Goal: Task Accomplishment & Management: Manage account settings

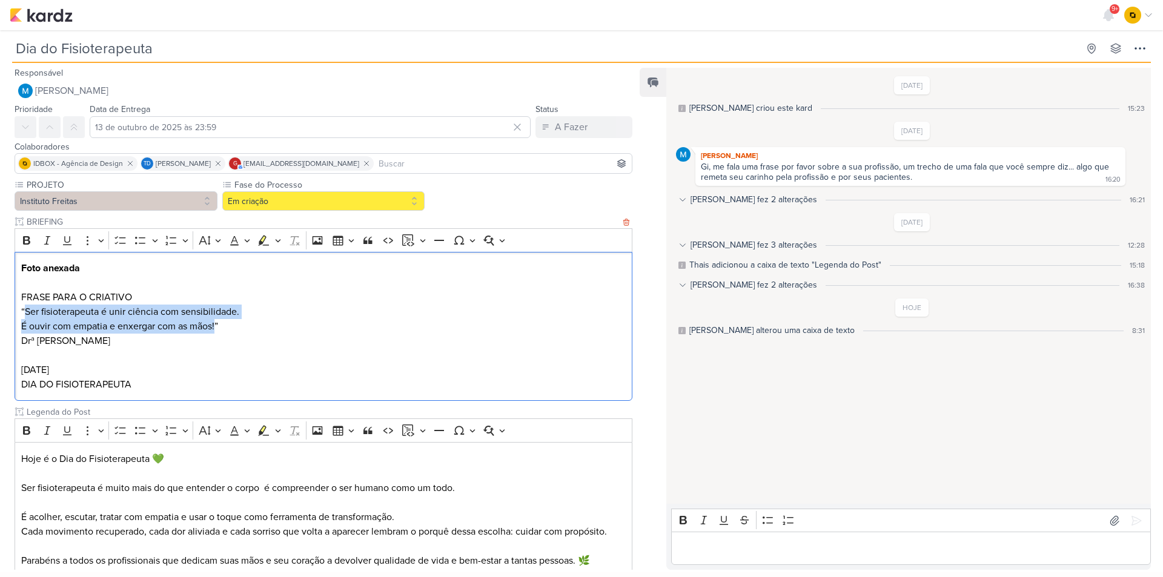
drag, startPoint x: 25, startPoint y: 308, endPoint x: 216, endPoint y: 326, distance: 191.7
click at [216, 326] on p "“Ser fisioterapeuta é unir ciência com sensibilidade. É ouvir com empatia e enx…" at bounding box center [323, 319] width 605 height 29
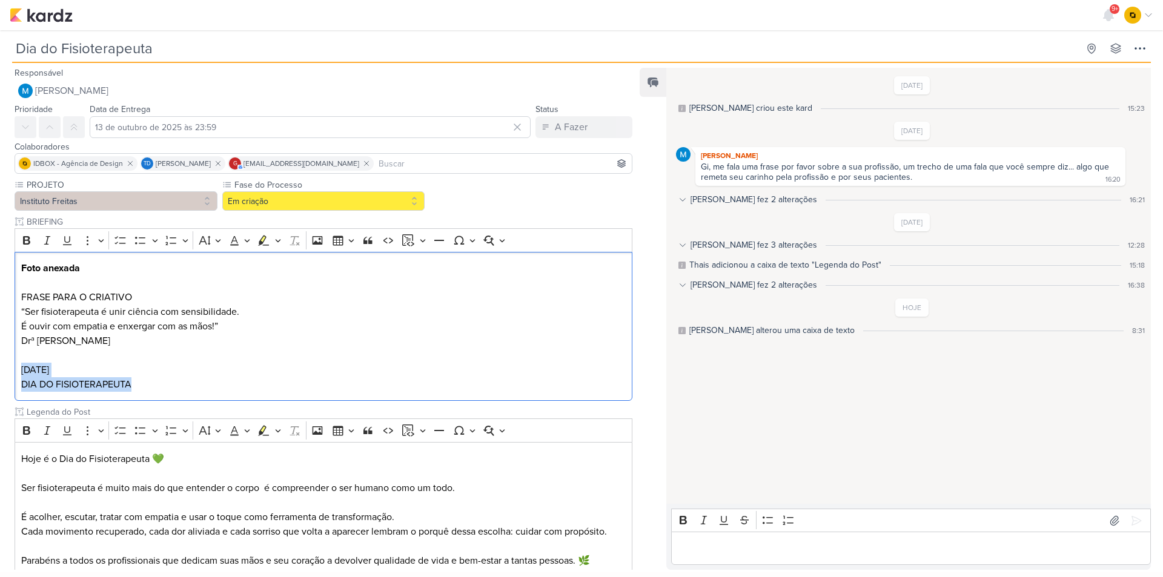
drag, startPoint x: 143, startPoint y: 383, endPoint x: 12, endPoint y: 377, distance: 130.9
click at [12, 377] on div "PROJETO Instituto Freitas Fase do Processo" at bounding box center [318, 409] width 637 height 461
copy div "13 de outubro DIA DO FISIOTERAPEUTA"
drag, startPoint x: 107, startPoint y: 344, endPoint x: 21, endPoint y: 343, distance: 85.4
click at [21, 343] on p "Drª Gisely Freitas" at bounding box center [323, 341] width 605 height 15
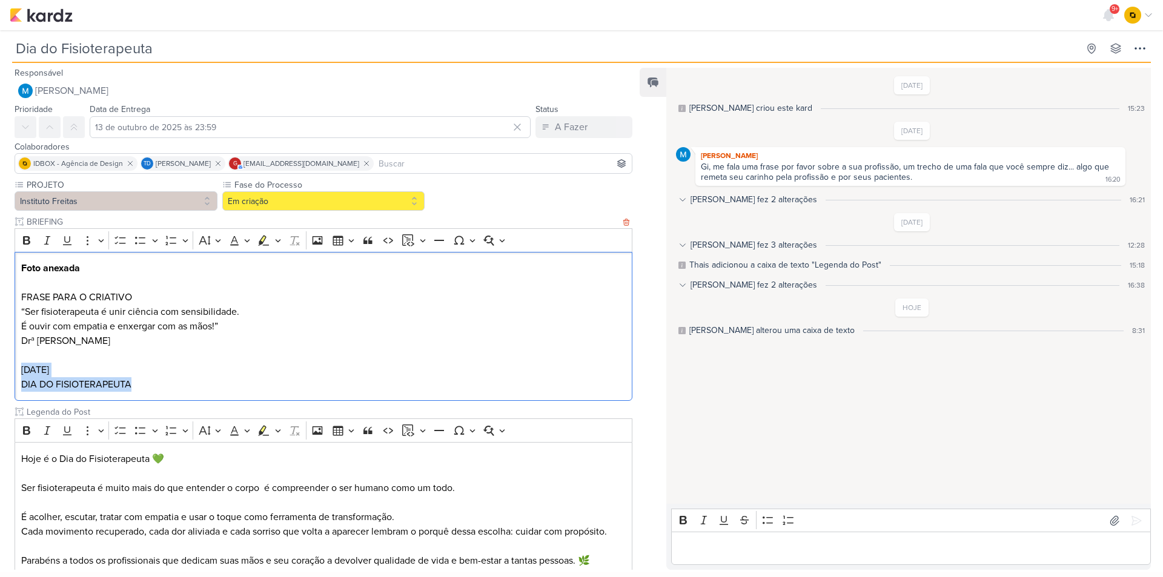
copy p "Drª Gisely Freitas"
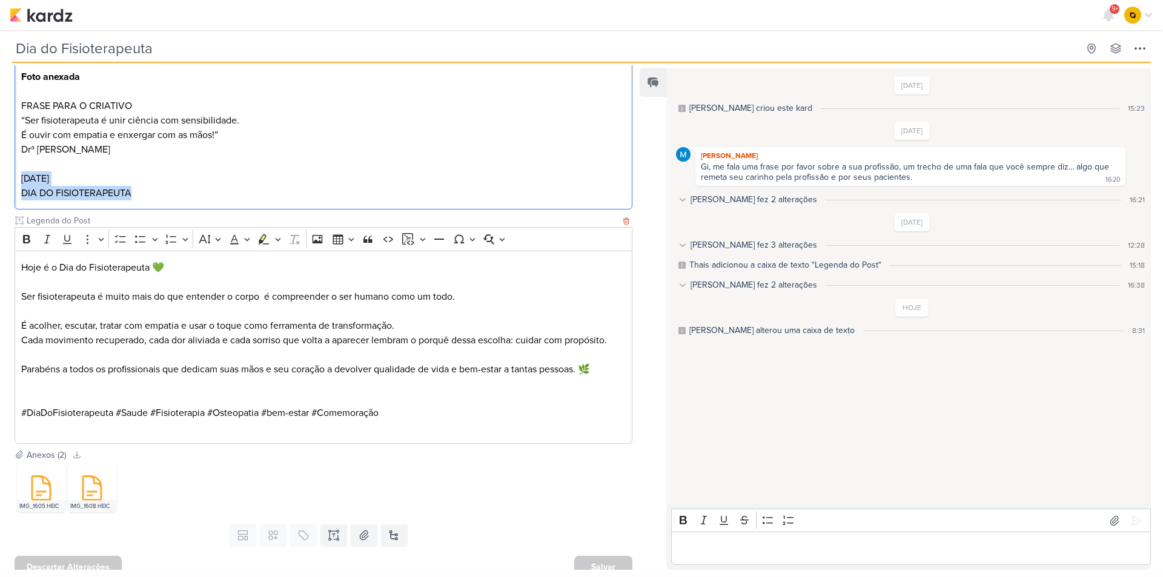
scroll to position [202, 0]
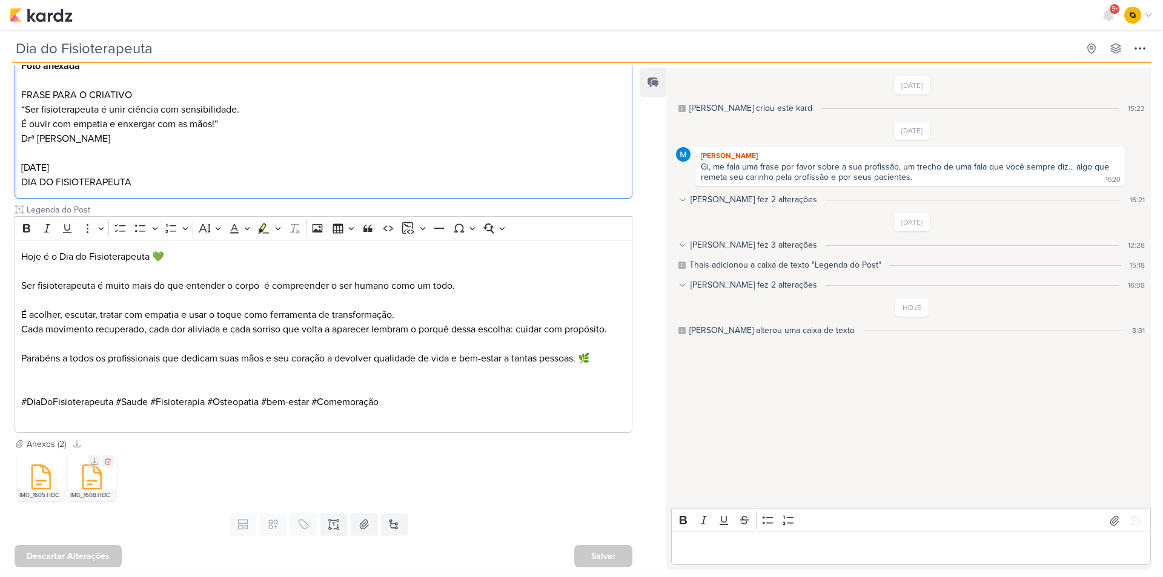
click at [83, 484] on icon at bounding box center [92, 477] width 18 height 24
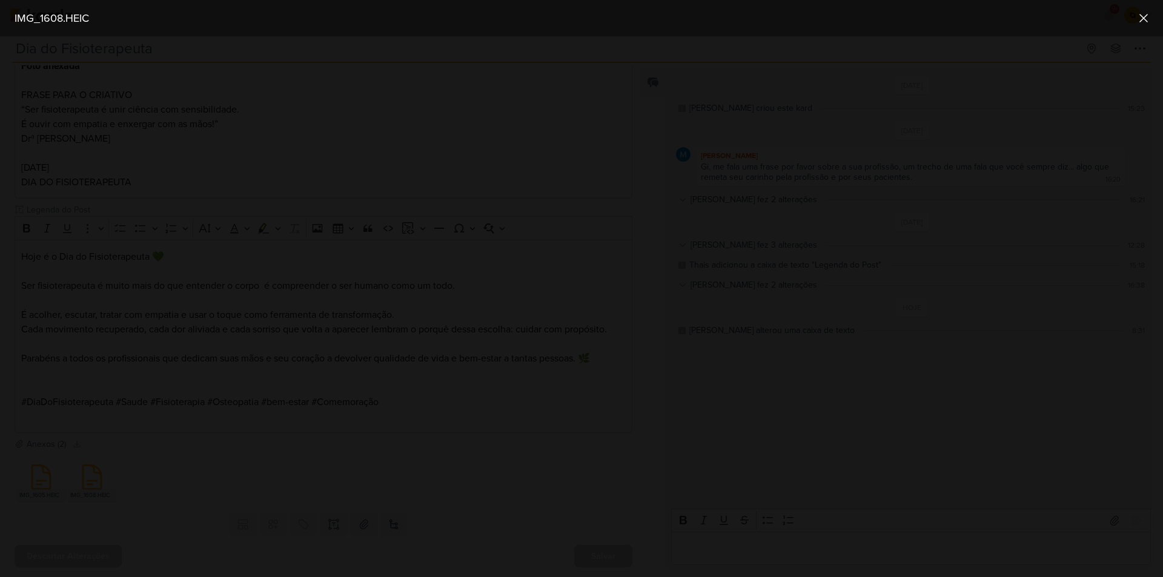
click at [214, 288] on div at bounding box center [581, 306] width 1163 height 541
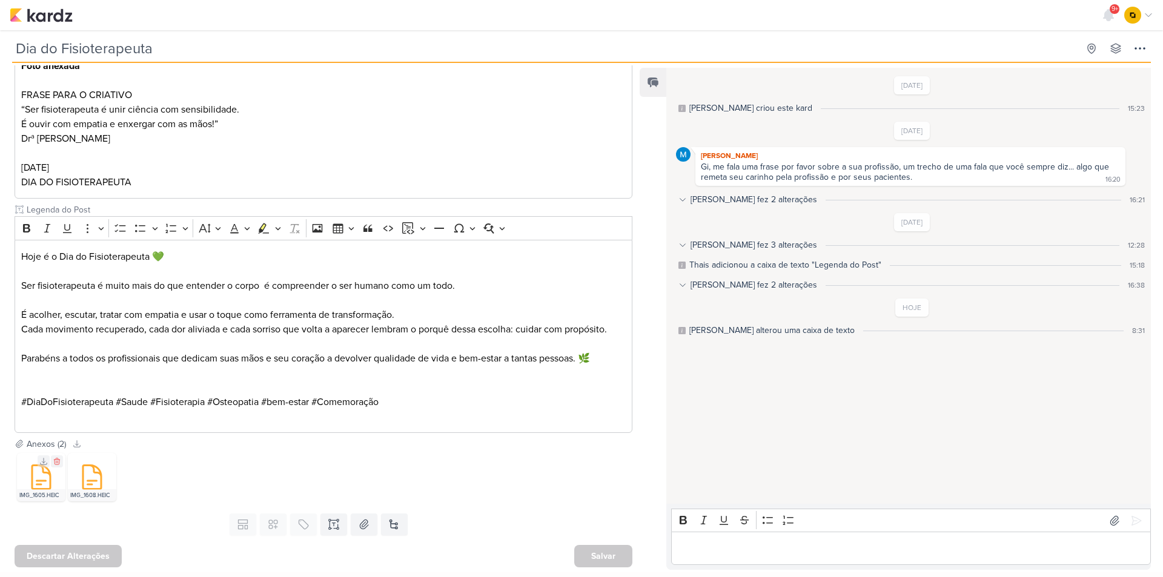
click at [50, 484] on icon at bounding box center [41, 477] width 18 height 24
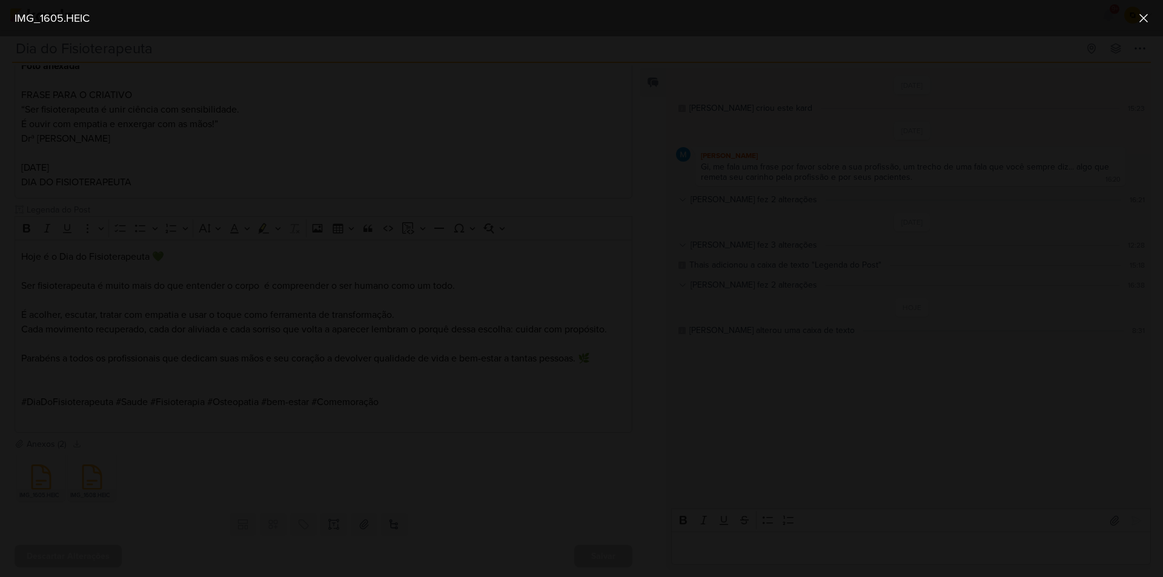
click at [274, 318] on div at bounding box center [581, 306] width 1163 height 541
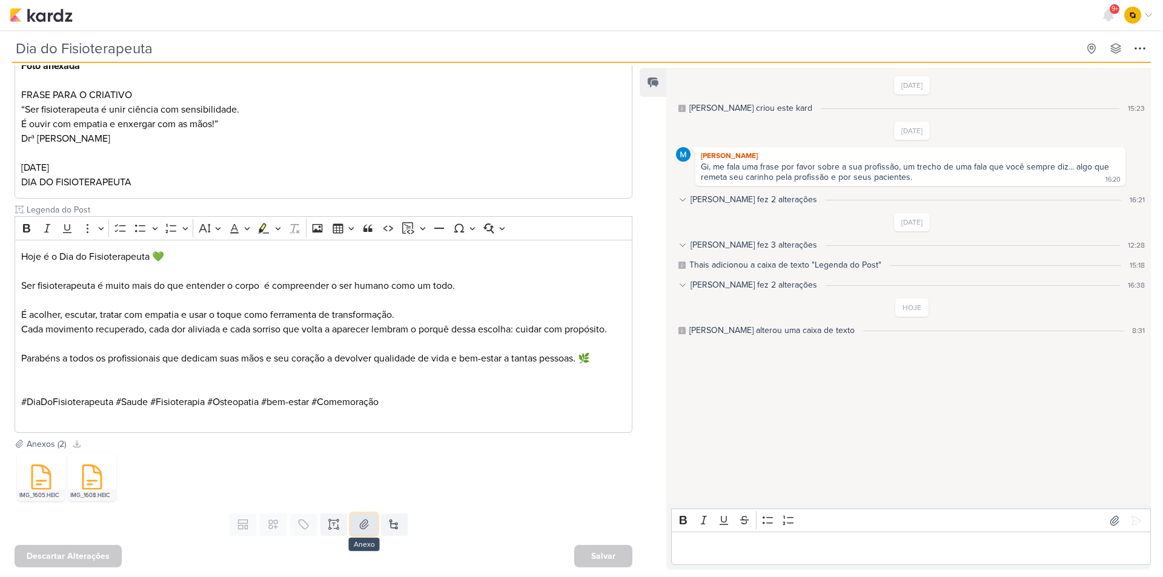
click at [358, 530] on icon at bounding box center [364, 524] width 12 height 12
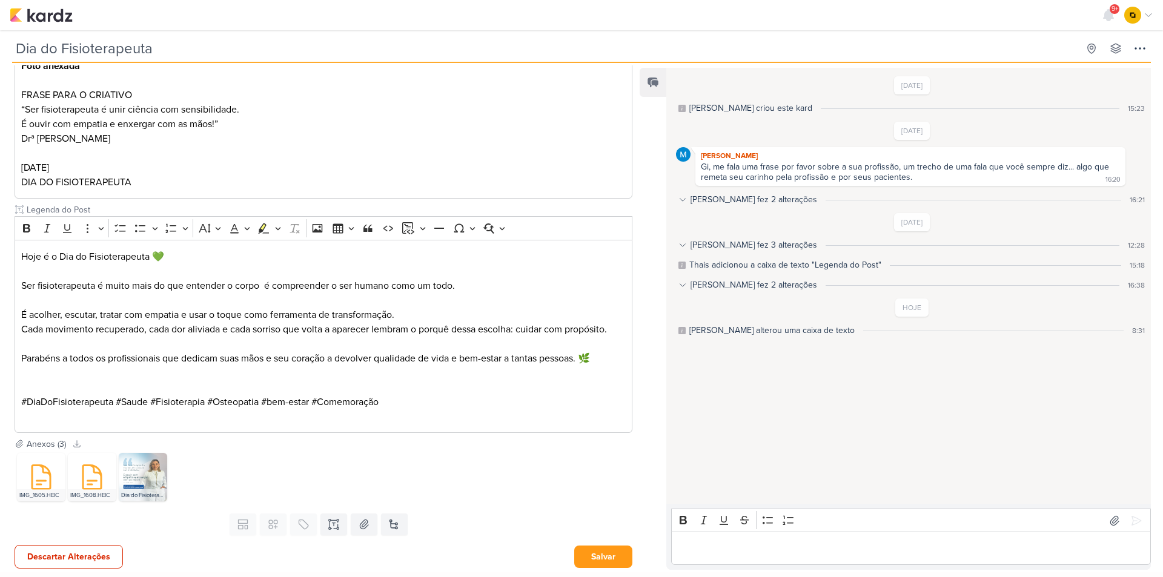
click at [756, 542] on p "Editor editing area: main" at bounding box center [911, 548] width 467 height 15
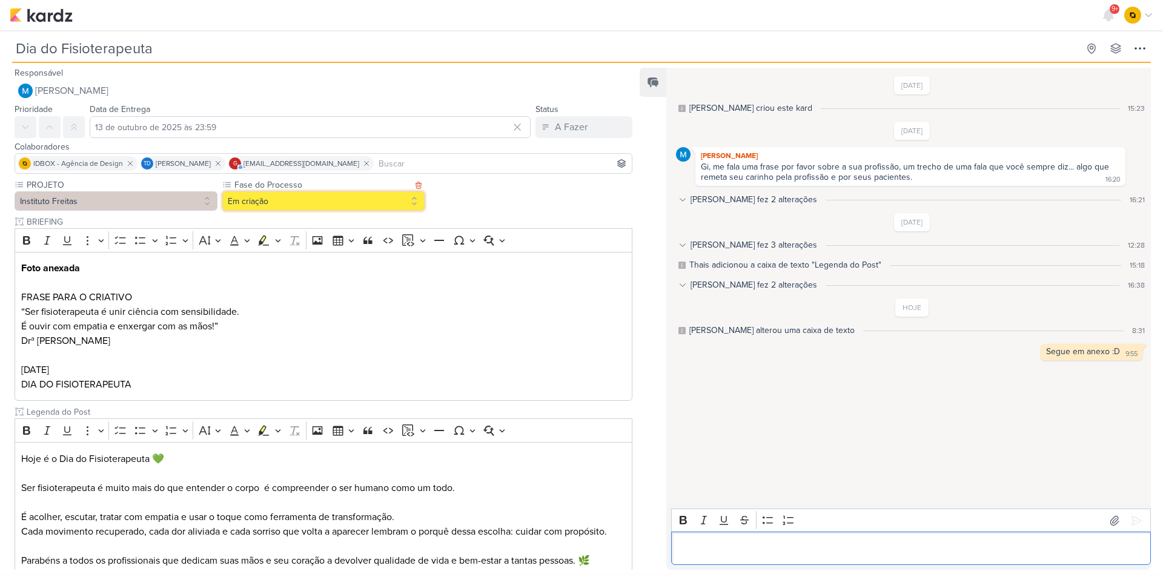
click at [256, 203] on button "Em criação" at bounding box center [323, 200] width 203 height 19
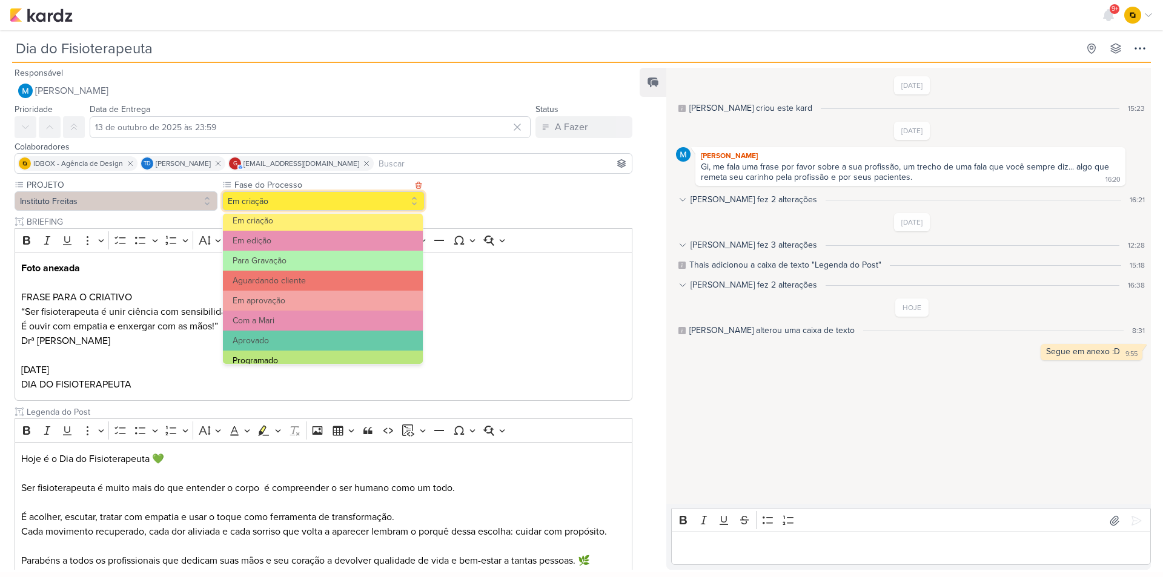
scroll to position [56, 0]
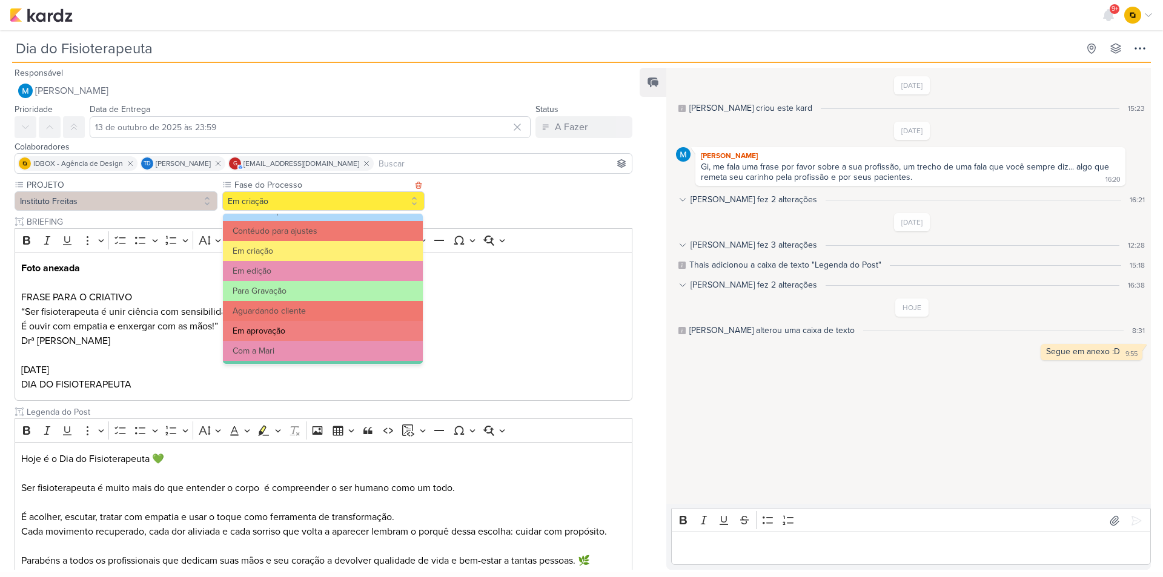
click at [301, 328] on button "Em aprovação" at bounding box center [323, 331] width 200 height 20
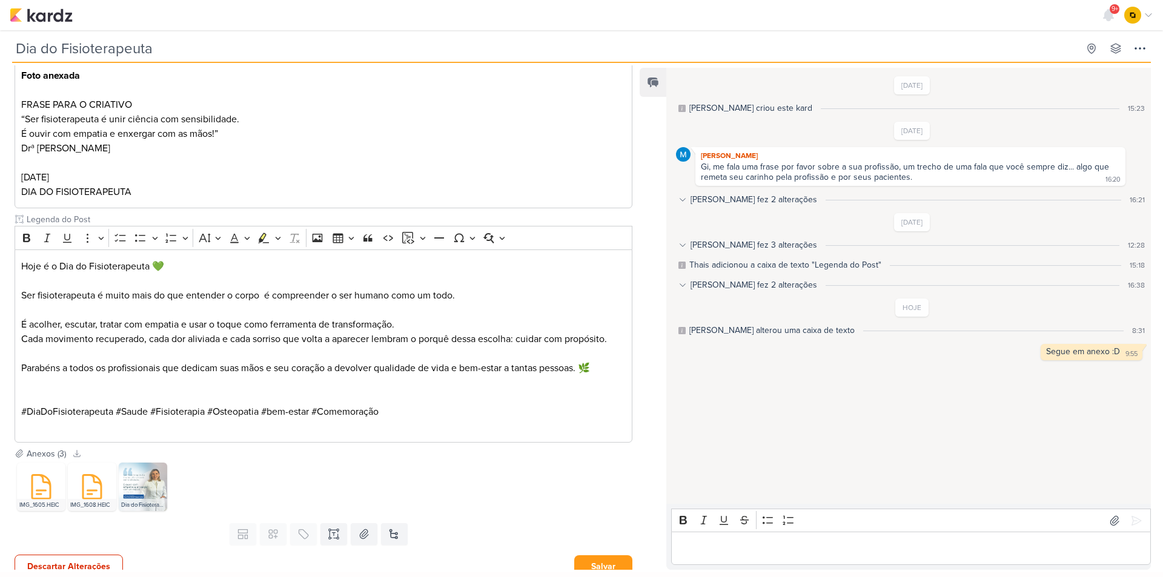
scroll to position [203, 0]
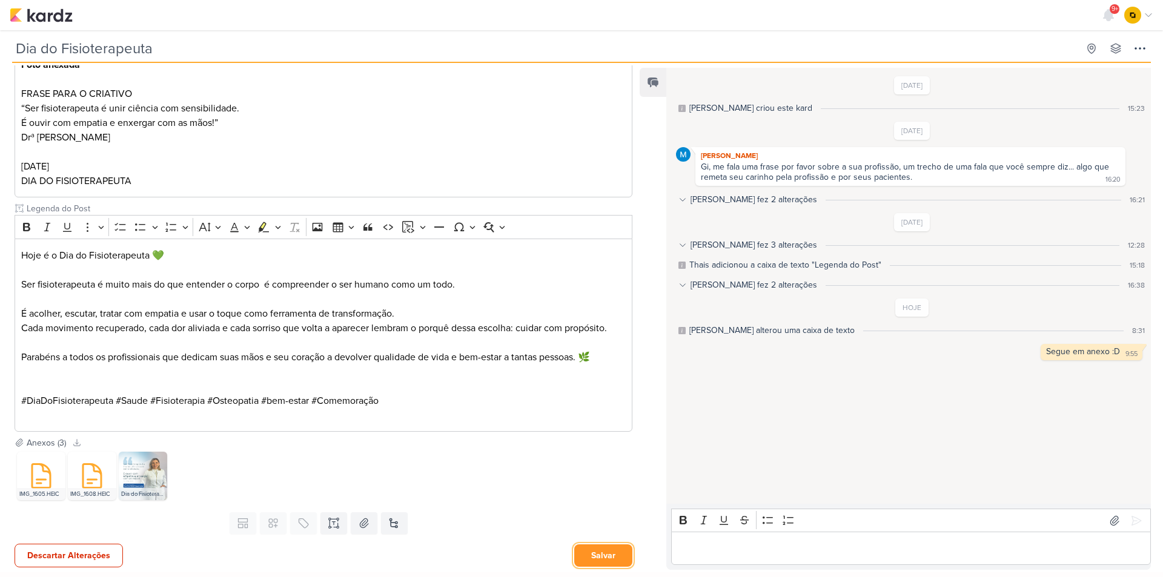
click at [619, 557] on button "Salvar" at bounding box center [603, 555] width 58 height 22
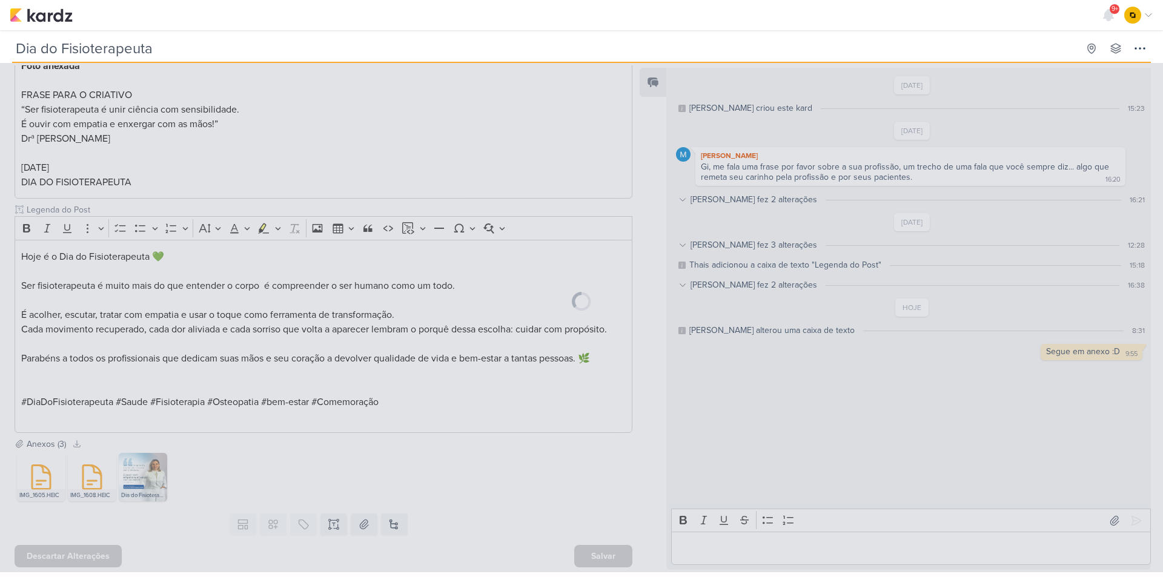
scroll to position [202, 0]
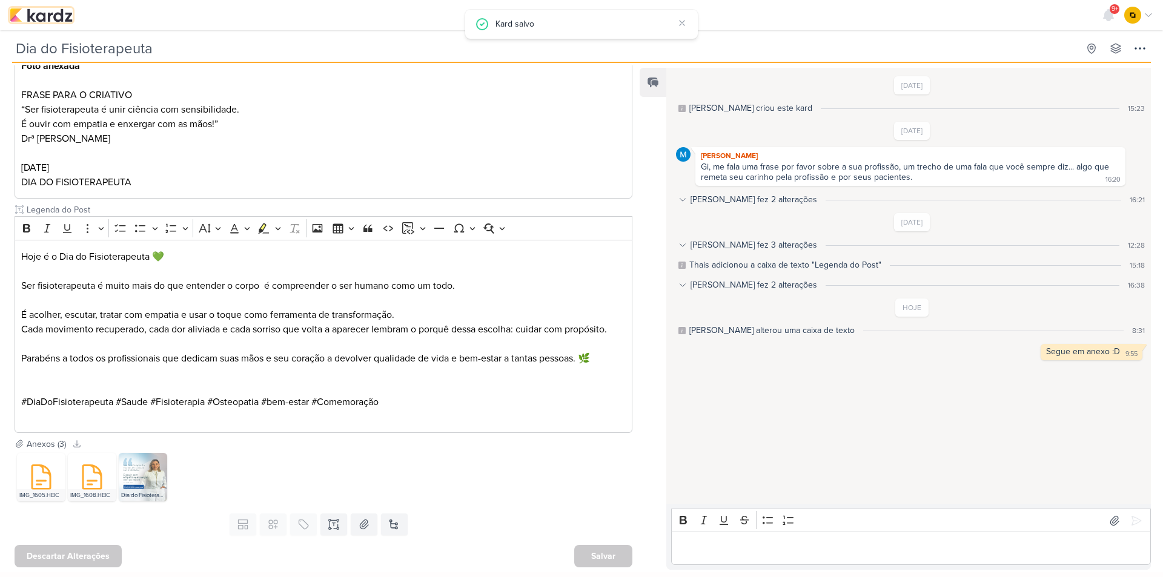
click at [41, 16] on img at bounding box center [41, 15] width 63 height 15
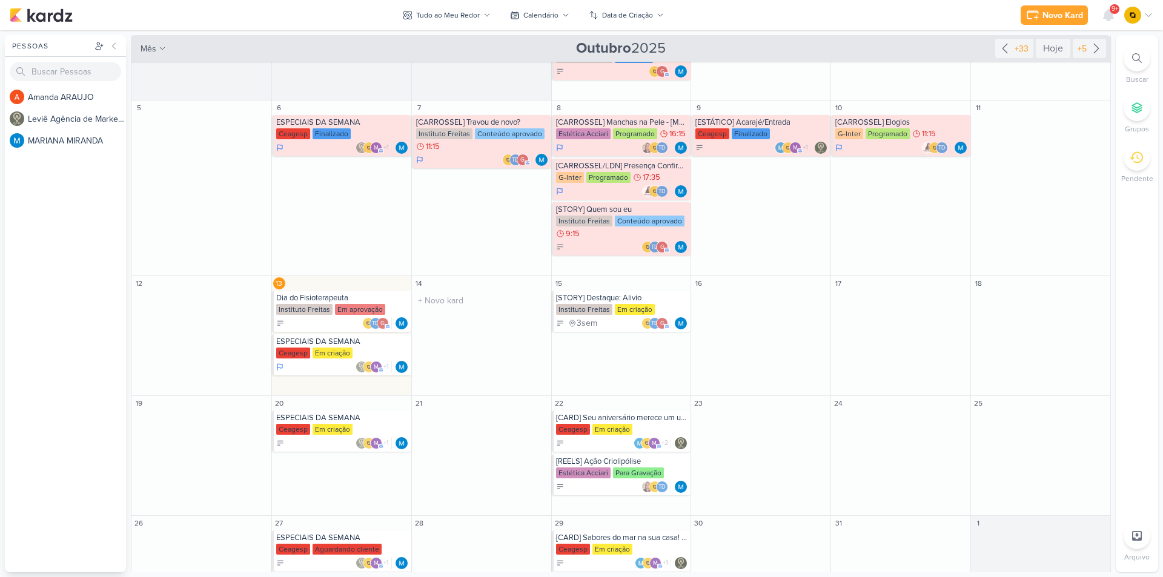
scroll to position [102, 0]
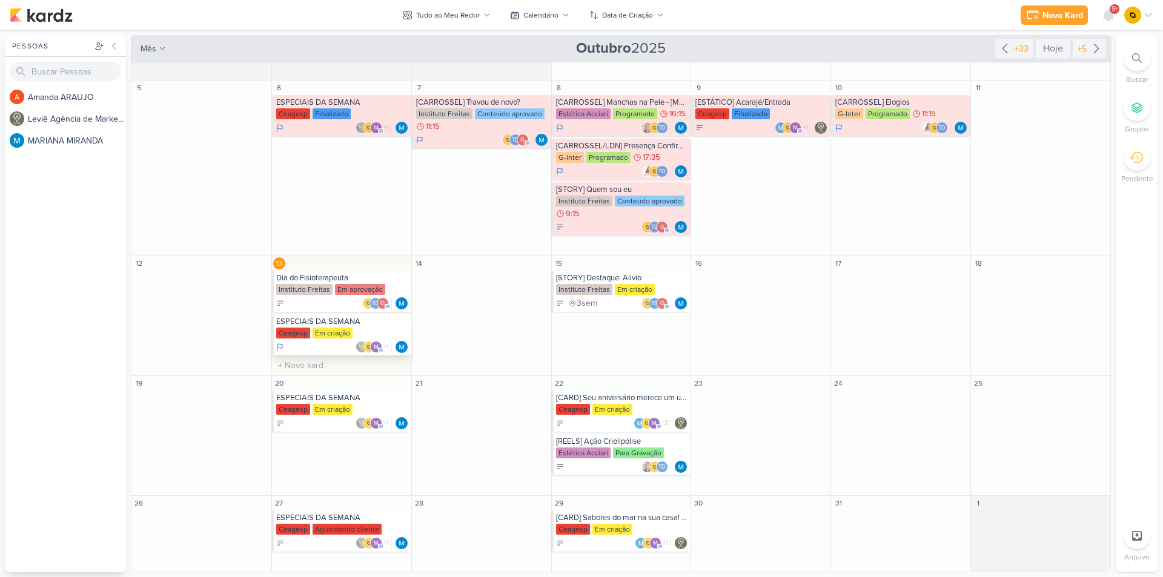
click at [369, 324] on div "ESPECIAIS DA SEMANA" at bounding box center [342, 322] width 133 height 10
